Goal: Information Seeking & Learning: Learn about a topic

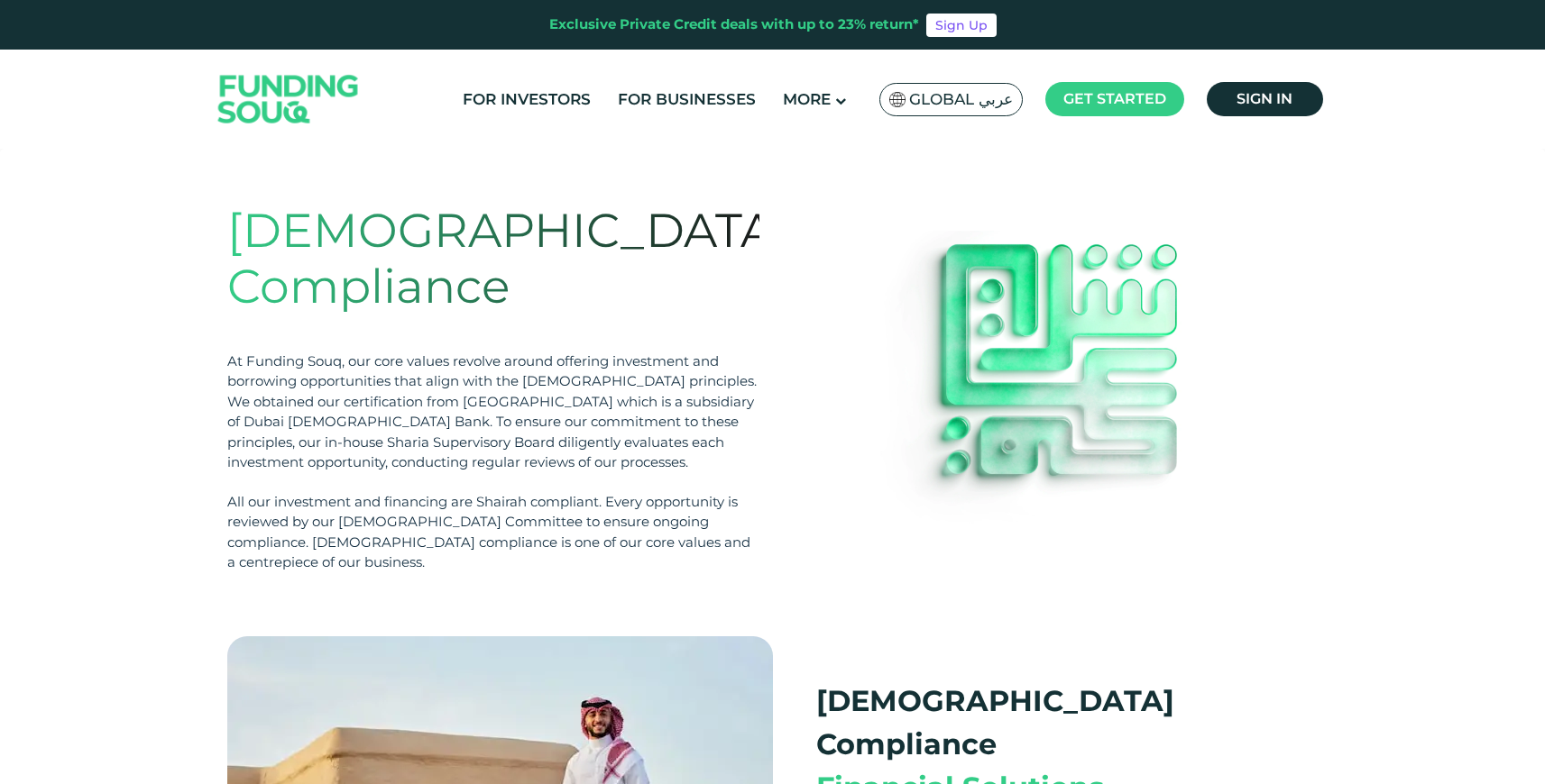
click at [292, 174] on div "Shariah Compliance At Funding Souq, our core values revolve around offering inv…" at bounding box center [773, 388] width 1091 height 443
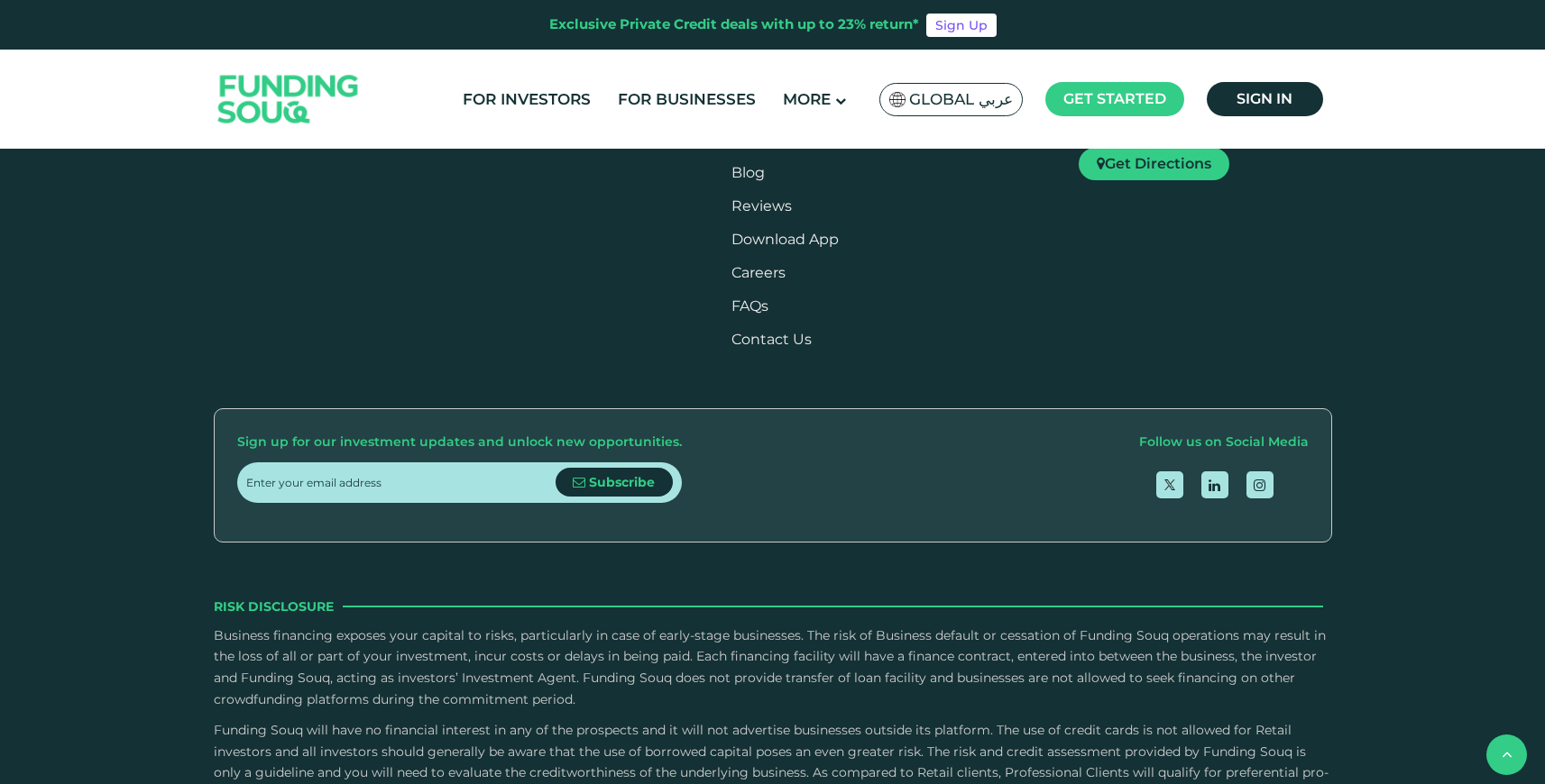
scroll to position [1921, 0]
